Goal: Task Accomplishment & Management: Manage account settings

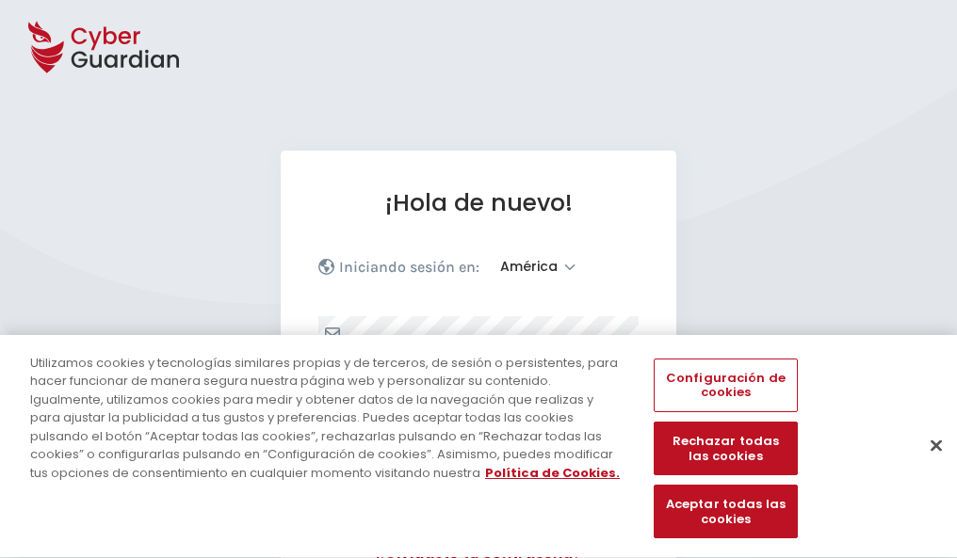
select select "América"
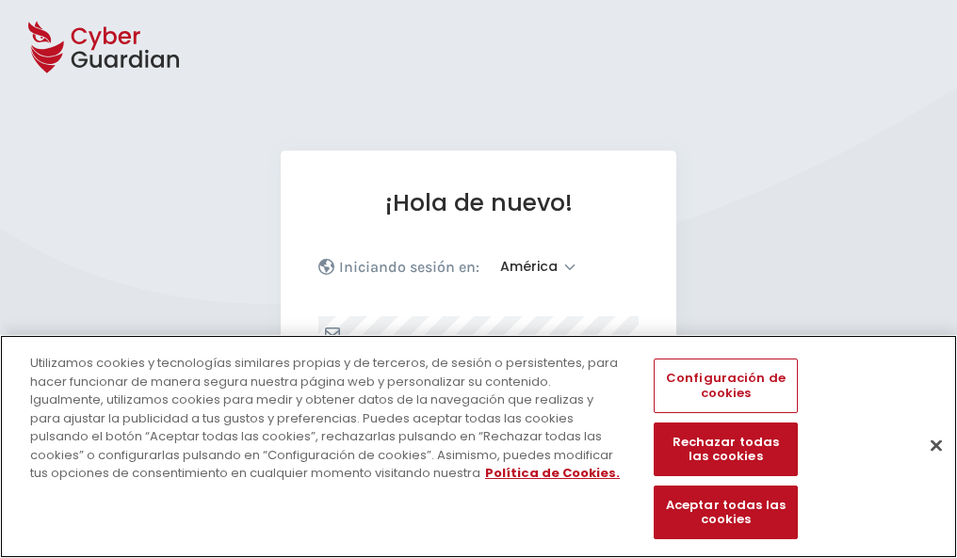
scroll to position [246, 0]
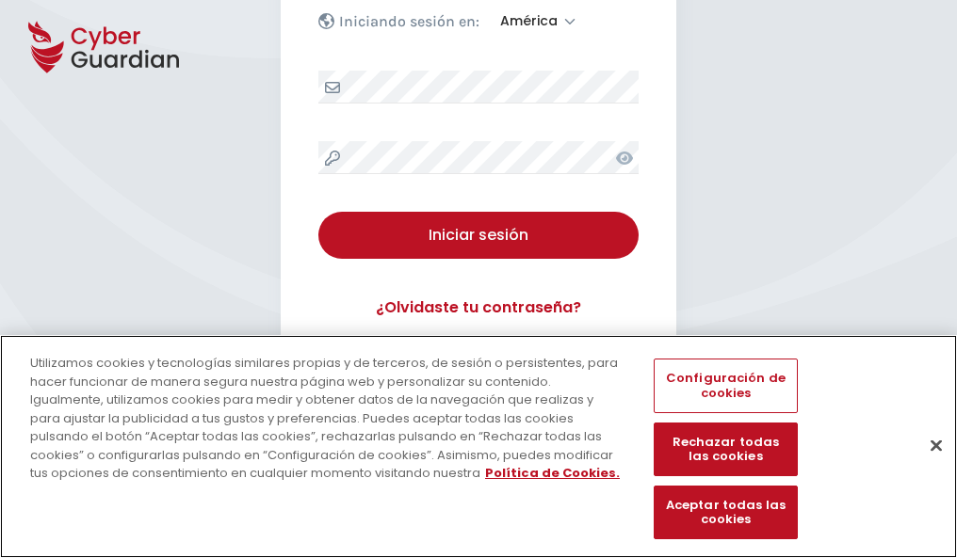
click at [927, 465] on button "Cerrar" at bounding box center [935, 445] width 41 height 41
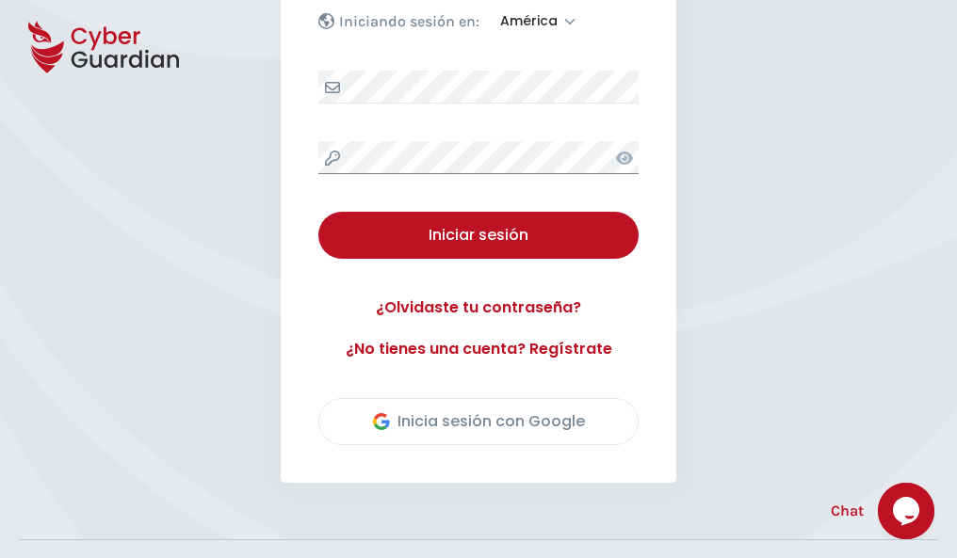
scroll to position [428, 0]
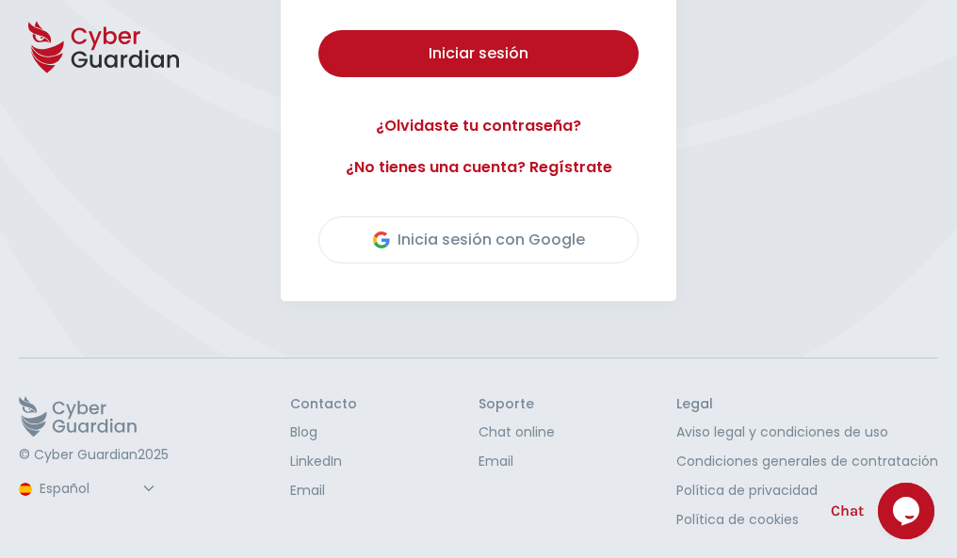
click at [318, 30] on button "Iniciar sesión" at bounding box center [478, 53] width 320 height 47
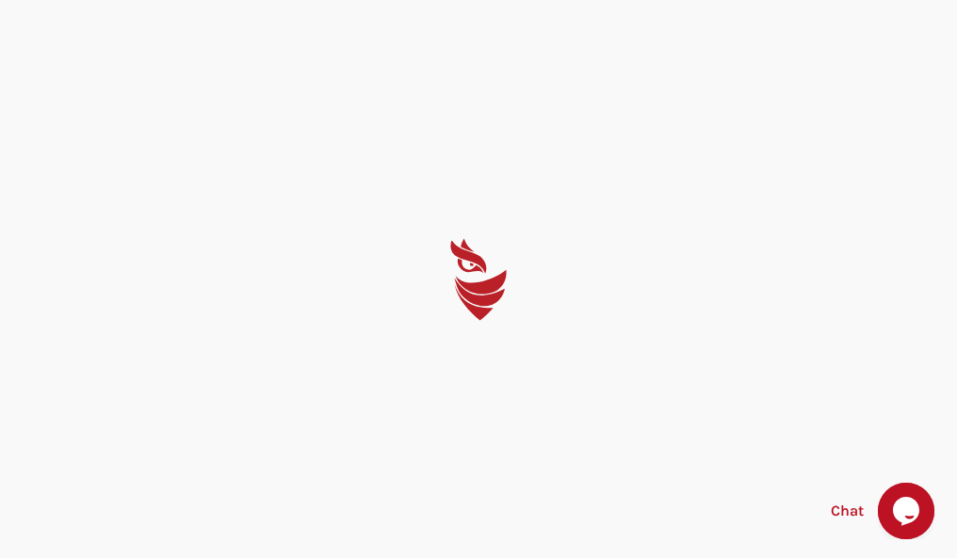
scroll to position [0, 0]
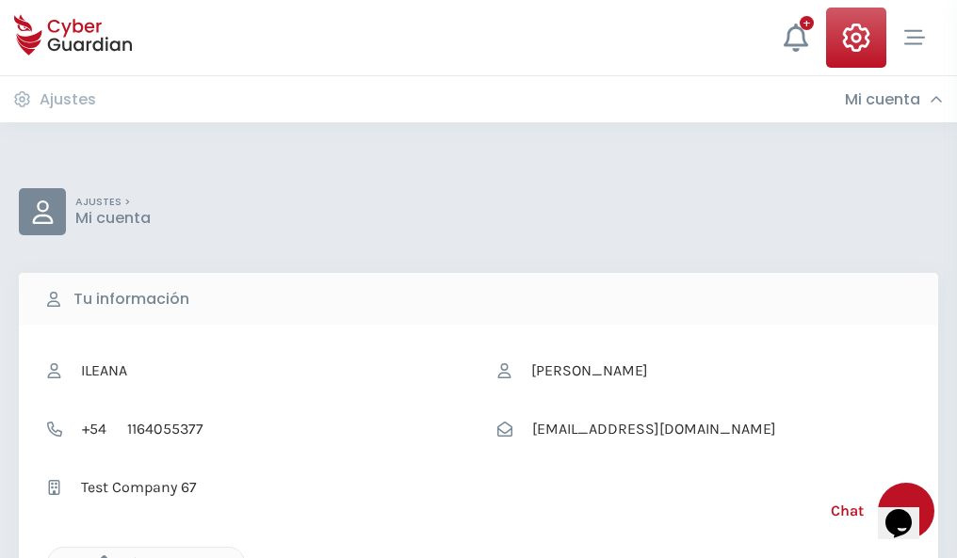
click at [99, 557] on icon "button" at bounding box center [99, 564] width 16 height 16
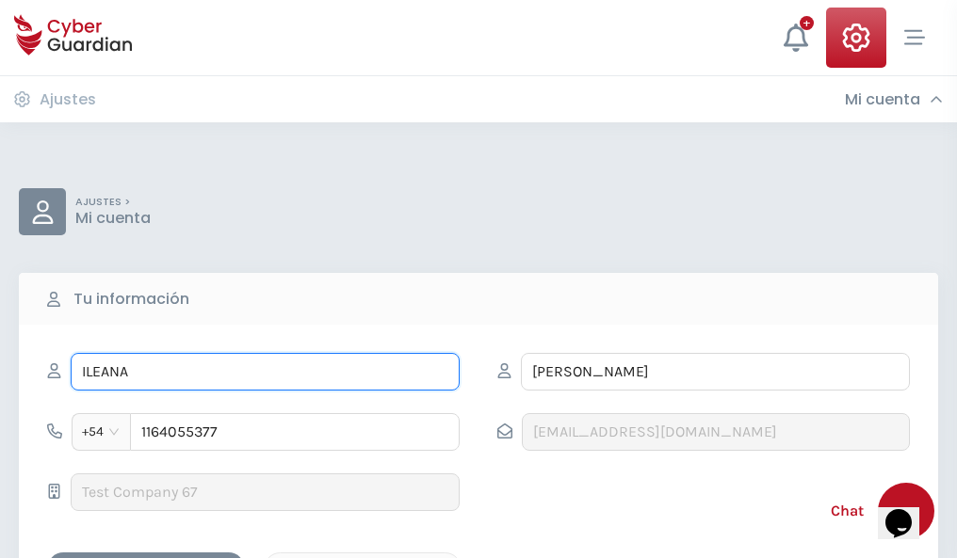
click at [265, 372] on input "ILEANA" at bounding box center [265, 372] width 389 height 38
type input "I"
type input "Amador"
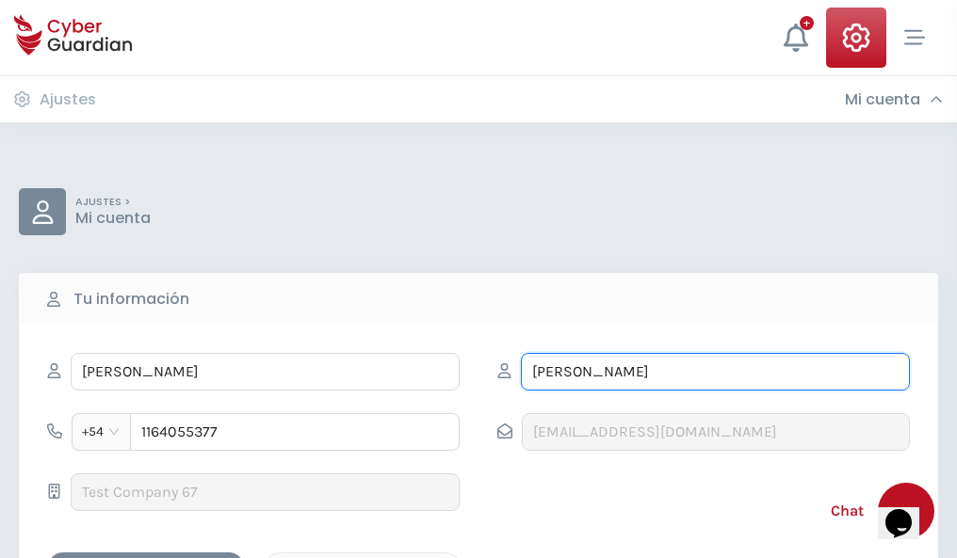
click at [715, 372] on input "CORREA" at bounding box center [715, 372] width 389 height 38
type input "C"
type input "Baena"
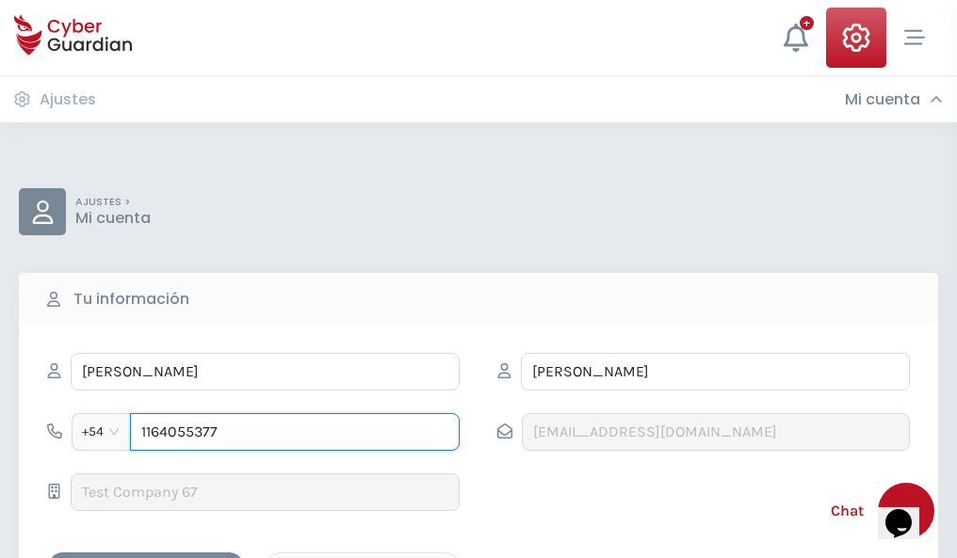
click at [295, 432] on input "1164055377" at bounding box center [295, 432] width 330 height 38
type input "1"
type input "4941247689"
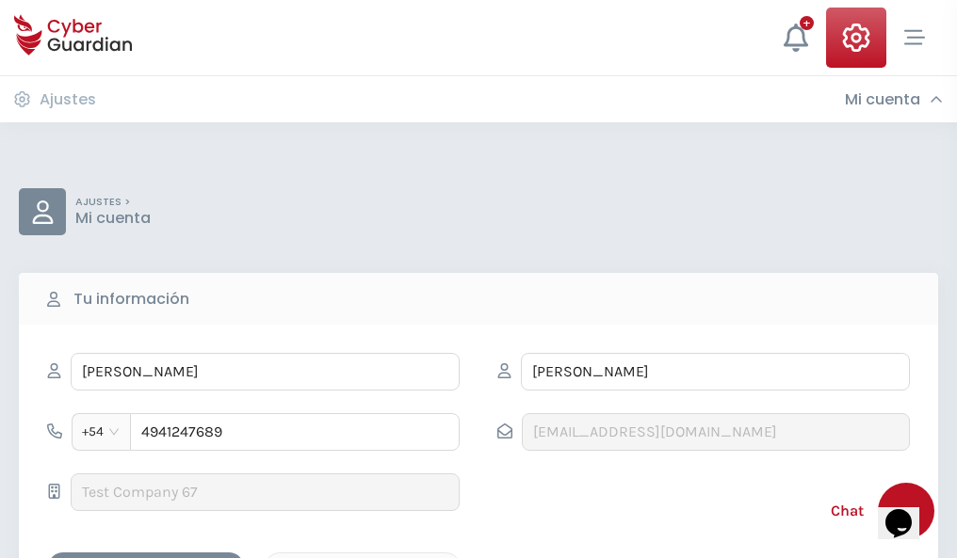
click at [363, 557] on div "Cancelar" at bounding box center [363, 569] width 168 height 24
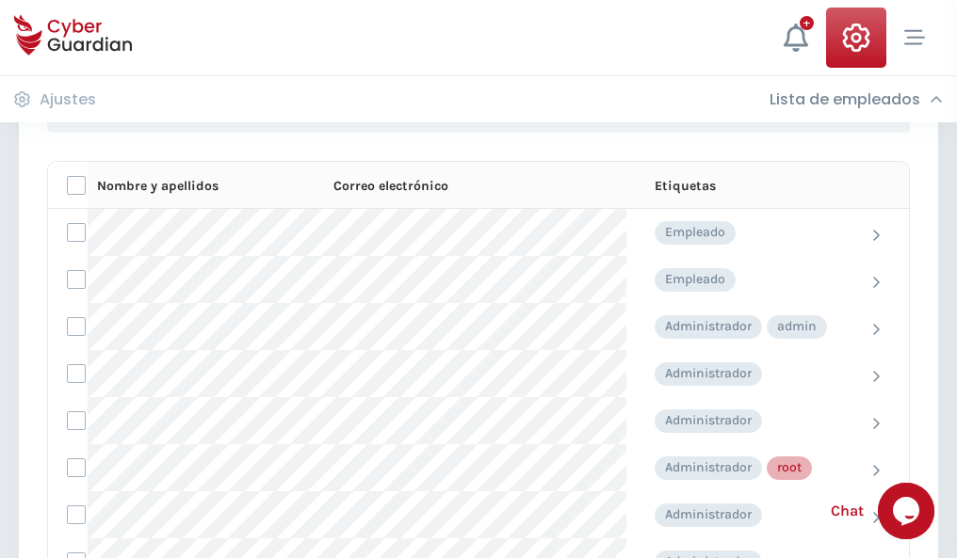
scroll to position [947, 0]
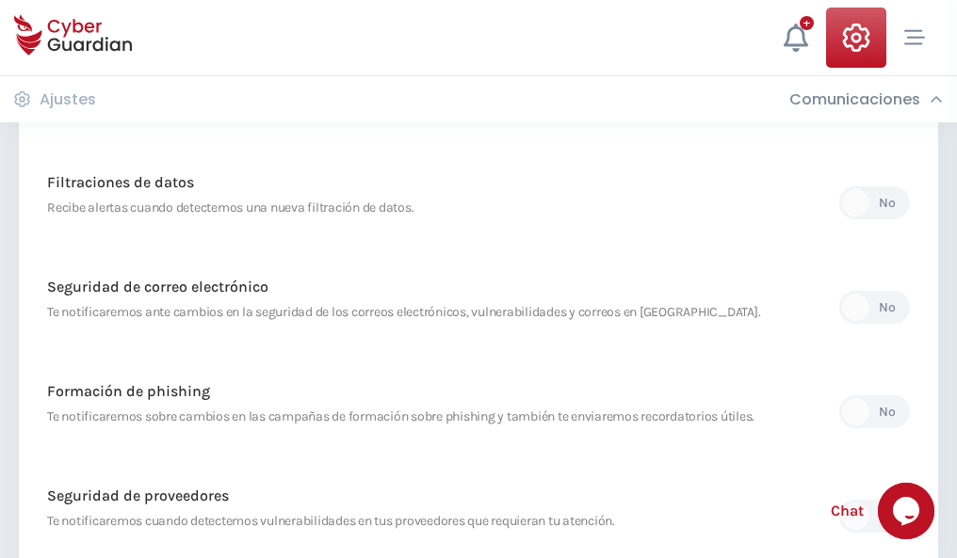
scroll to position [992, 0]
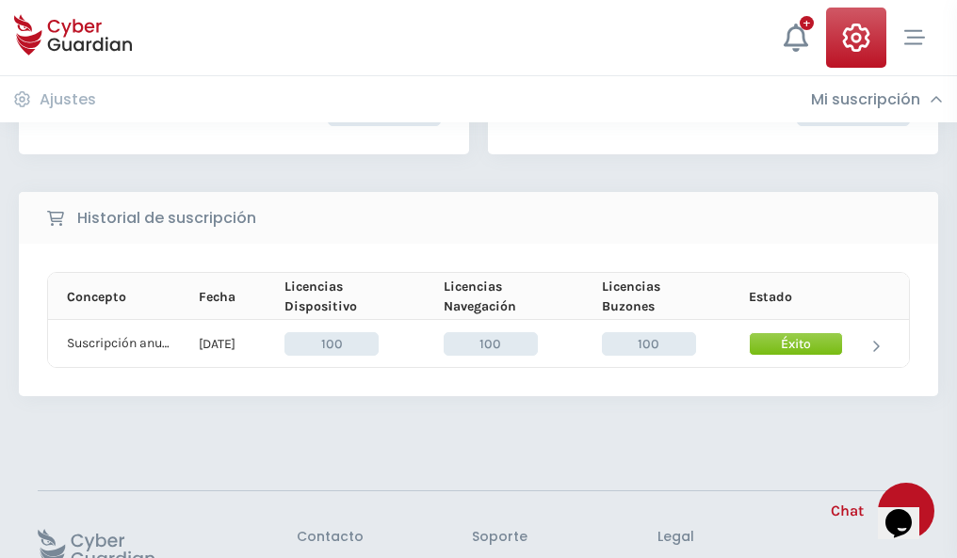
scroll to position [477, 0]
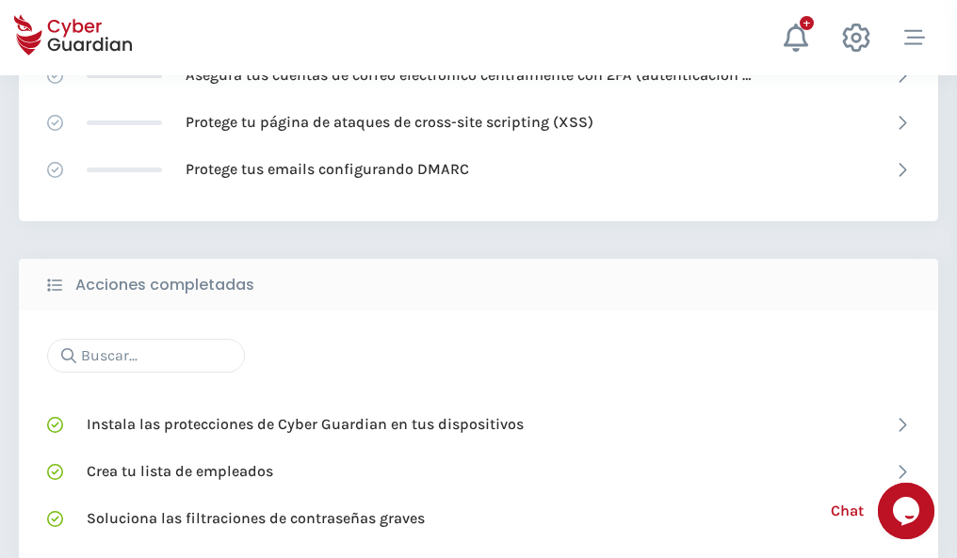
scroll to position [1254, 0]
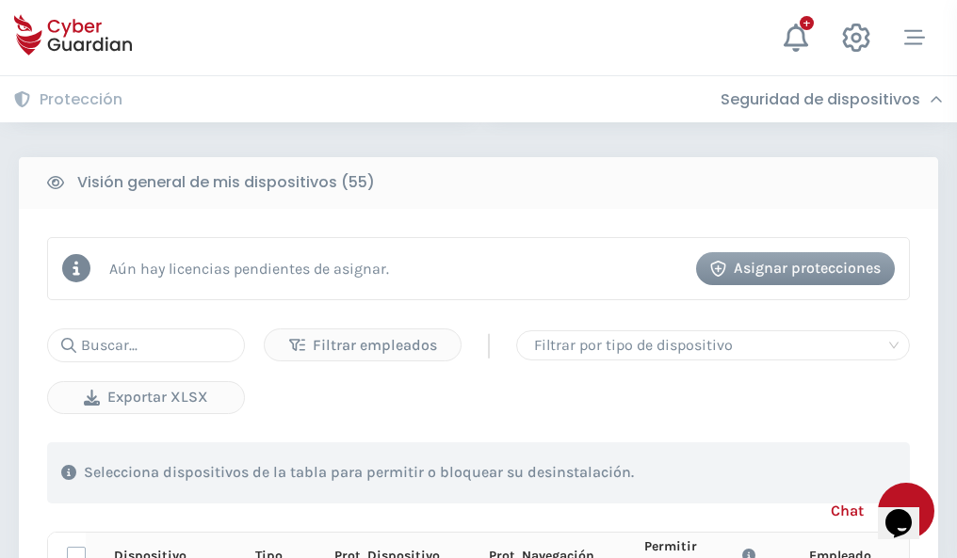
scroll to position [1664, 0]
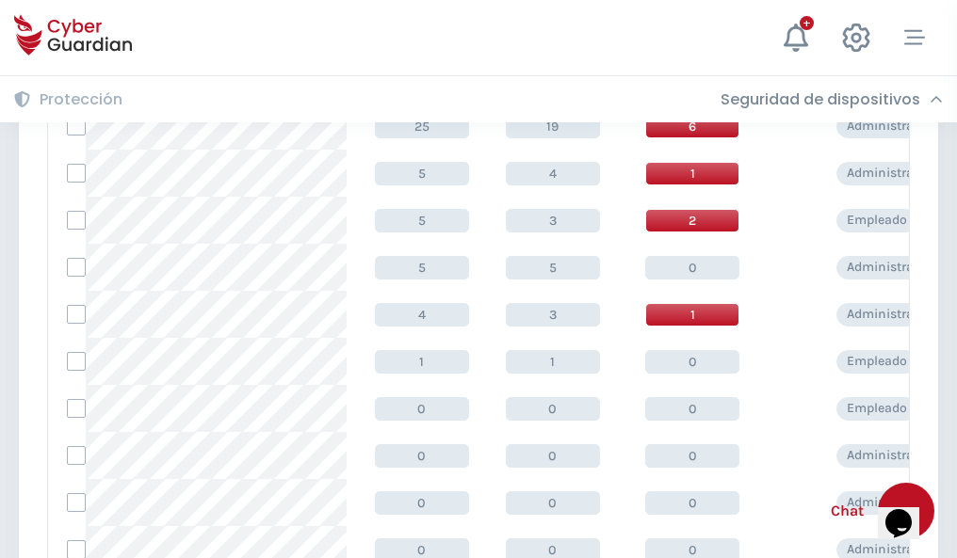
scroll to position [949, 0]
